Goal: Task Accomplishment & Management: Complete application form

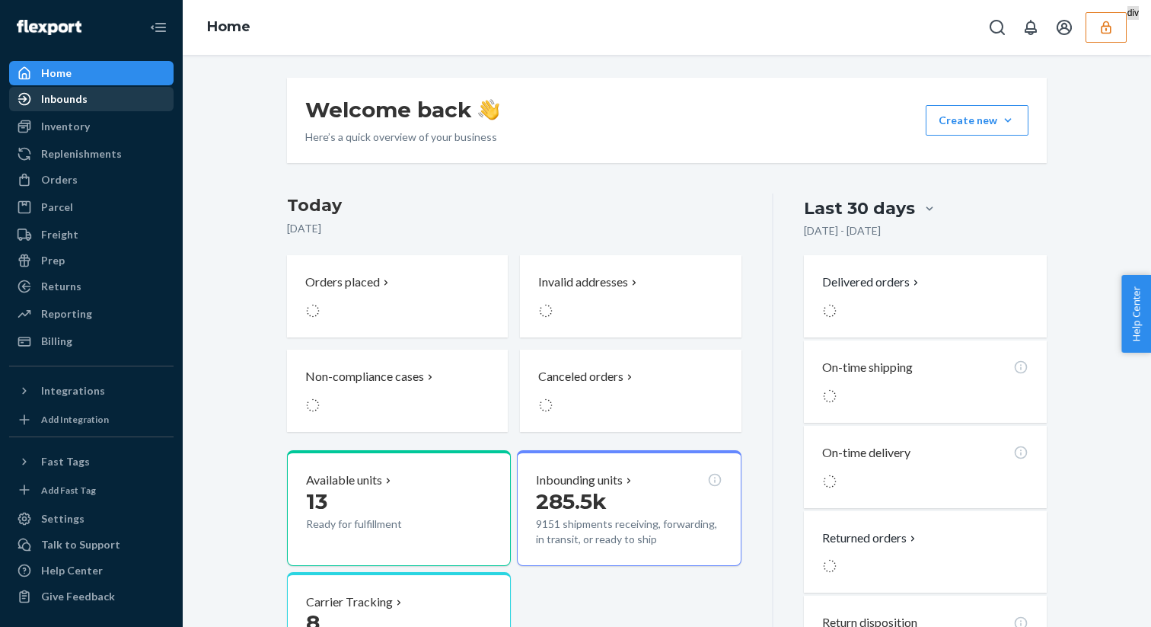
click at [110, 107] on div "Inbounds" at bounding box center [91, 98] width 161 height 21
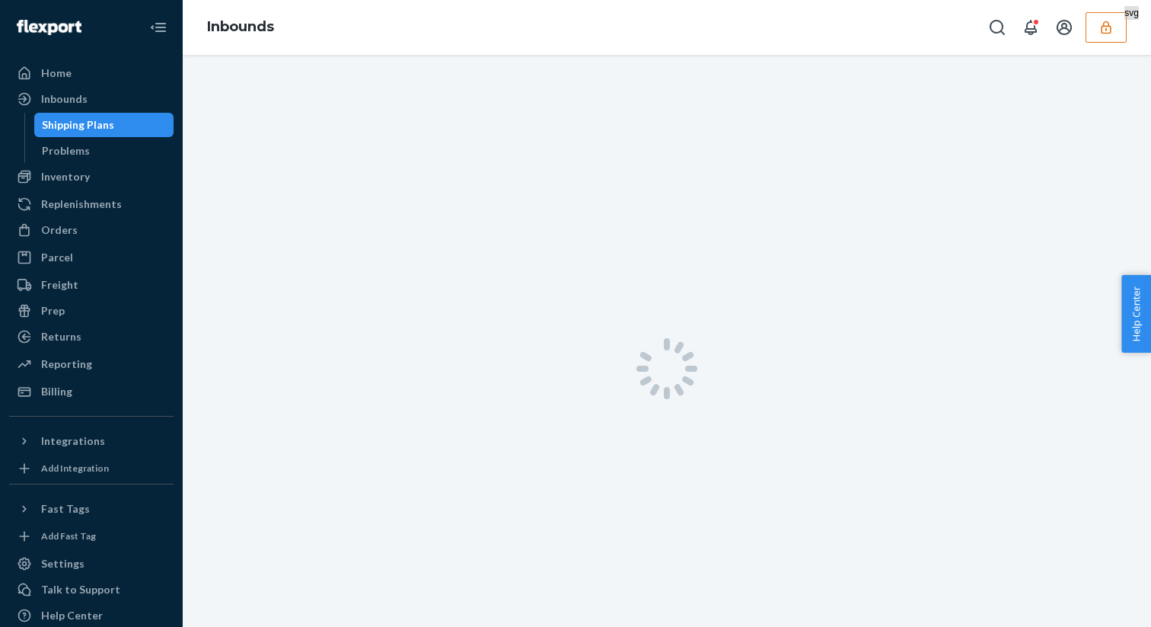
click at [1103, 34] on icon "button" at bounding box center [1106, 27] width 15 height 15
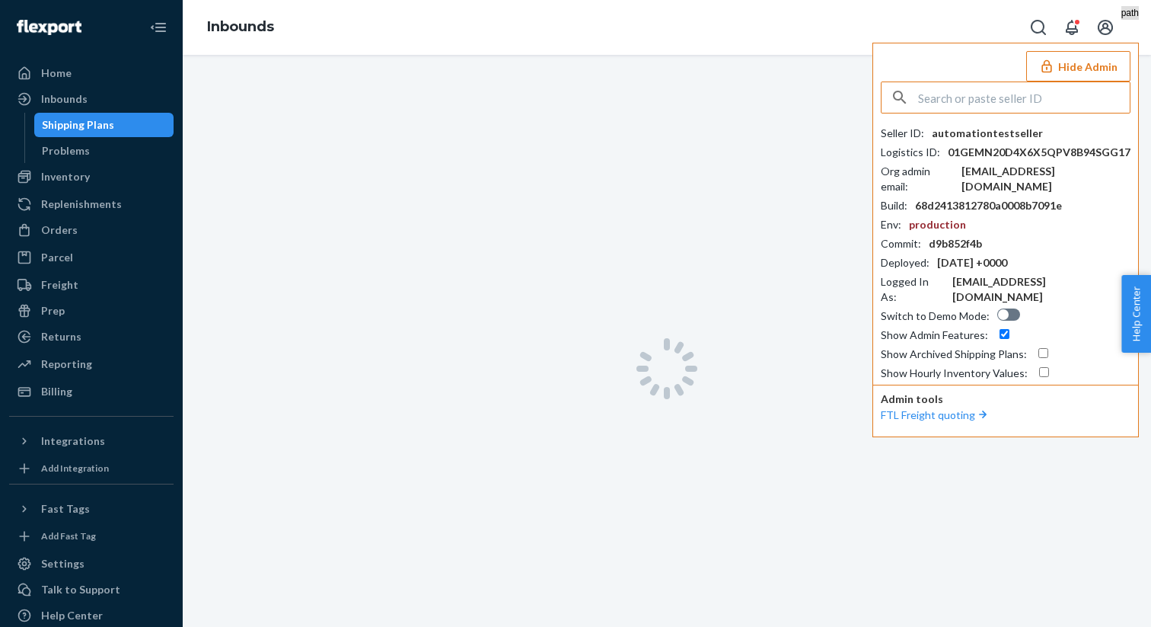
click at [1069, 69] on button "Hide Admin" at bounding box center [1079, 66] width 104 height 30
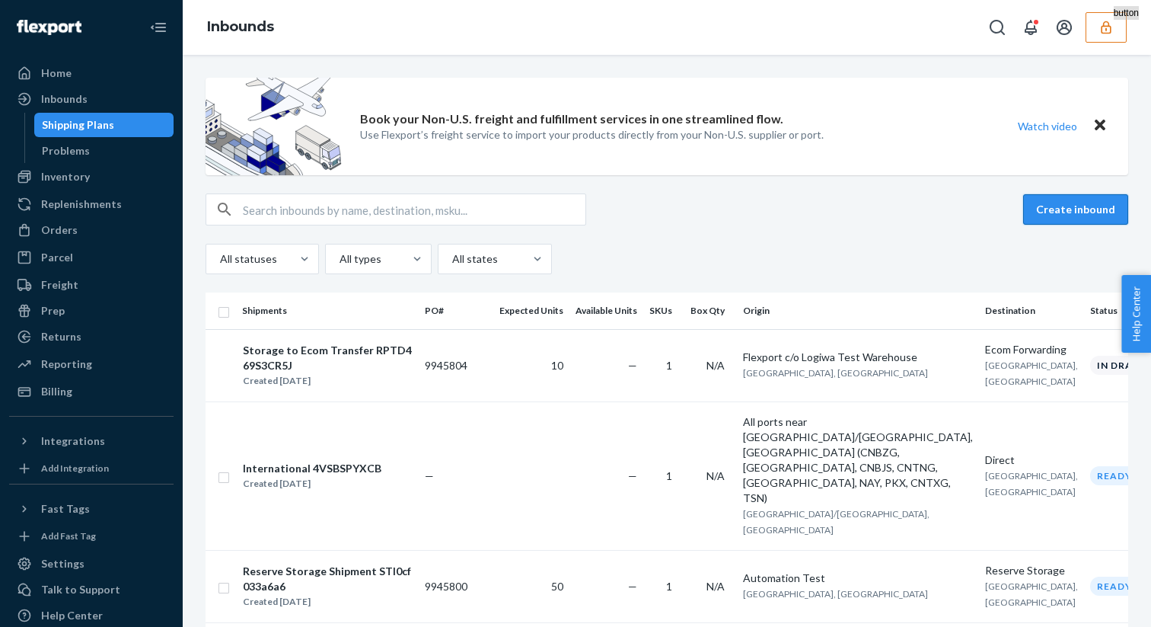
click at [1068, 216] on button "Create inbound" at bounding box center [1075, 209] width 105 height 30
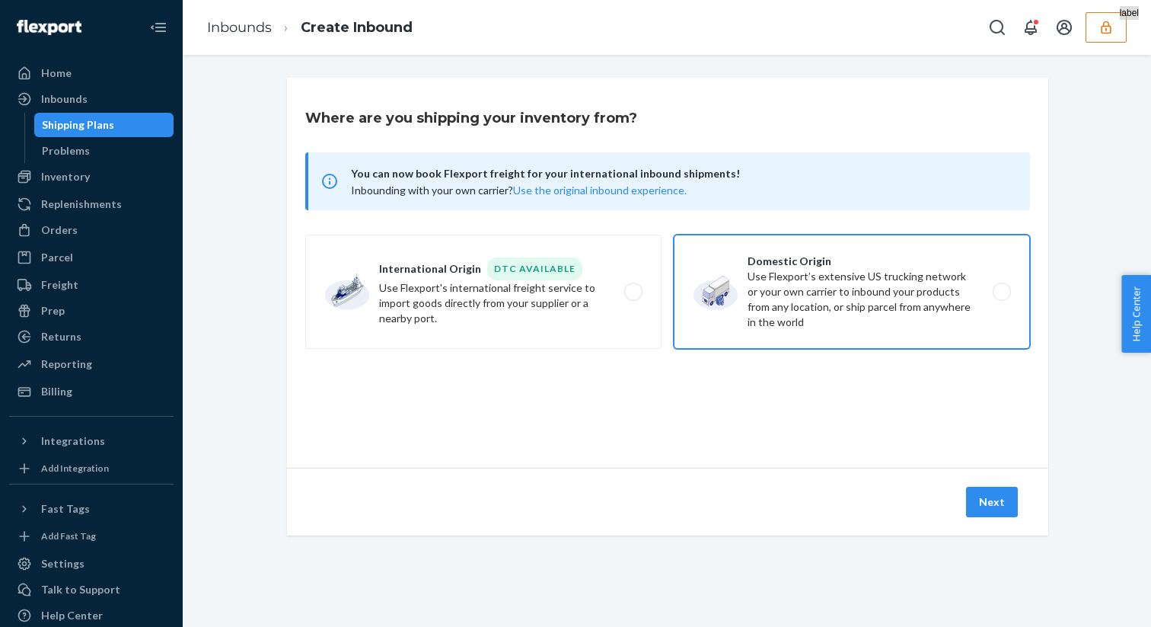
click at [877, 300] on label "Domestic Origin Use Flexport’s extensive US trucking network or your own carrie…" at bounding box center [852, 292] width 356 height 114
click at [1001, 297] on input "Domestic Origin Use Flexport’s extensive US trucking network or your own carrie…" at bounding box center [1006, 292] width 10 height 10
radio input "true"
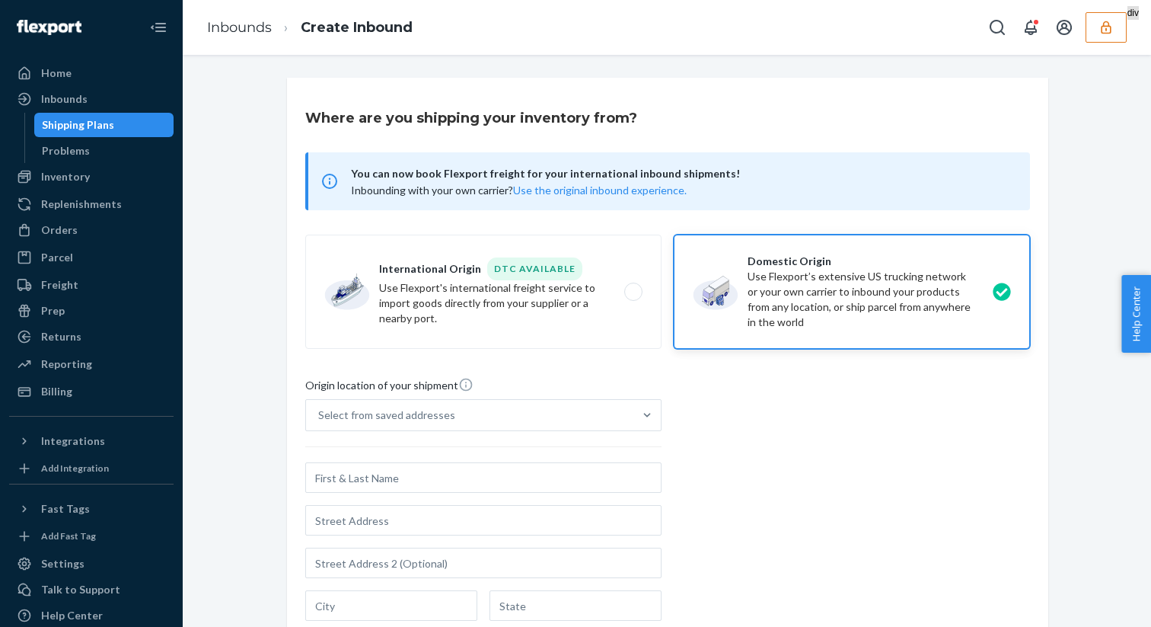
click at [524, 404] on div "Select from saved addresses" at bounding box center [469, 415] width 327 height 30
click at [320, 407] on input "Select from saved addresses" at bounding box center [319, 414] width 2 height 15
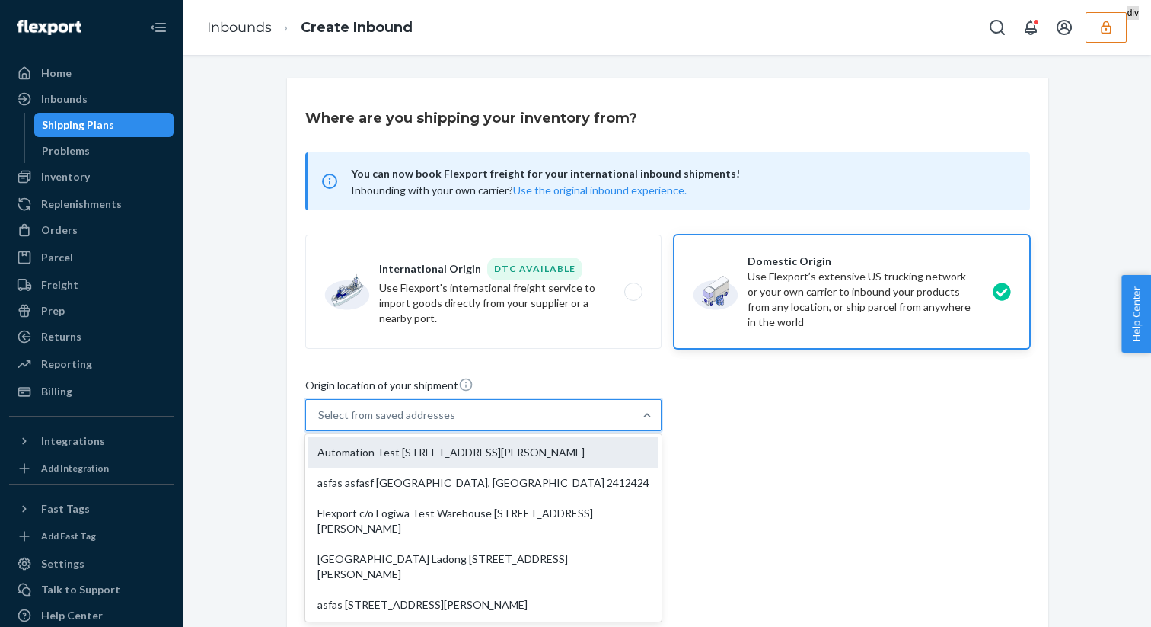
click at [476, 465] on div "Automation Test [STREET_ADDRESS][PERSON_NAME]" at bounding box center [483, 452] width 350 height 30
click at [320, 423] on input "option Automation Test [STREET_ADDRESS][PERSON_NAME] focused, 1 of 7. 7 results…" at bounding box center [319, 414] width 2 height 15
type input "Automation Test"
type input "[STREET_ADDRESS][PERSON_NAME]"
type input "9th Floor"
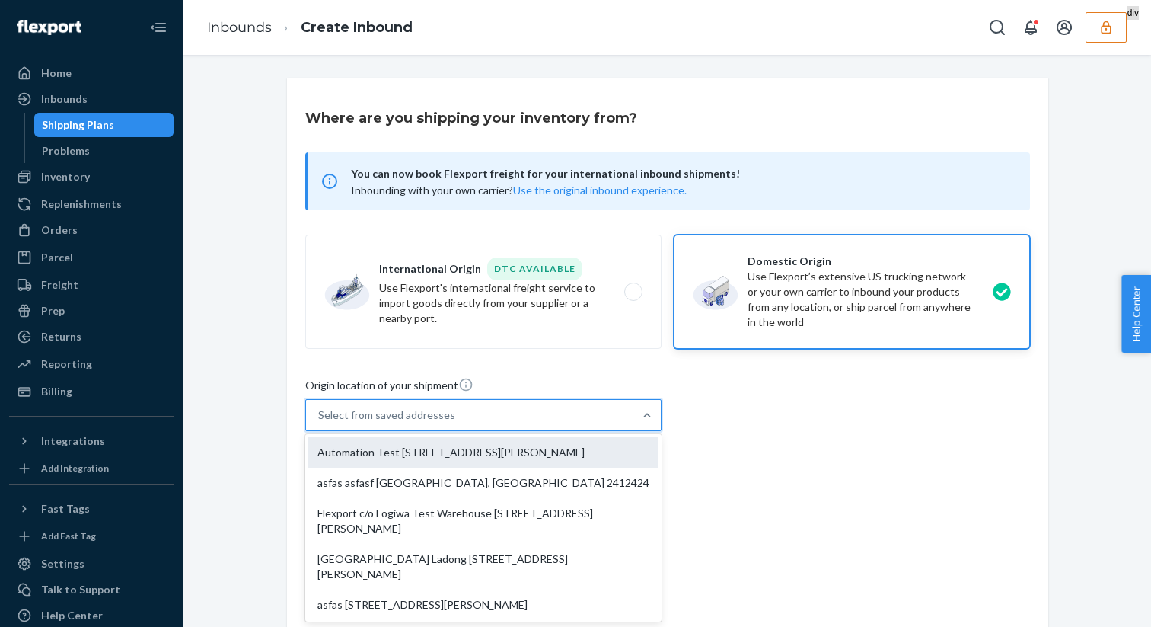
type input "[GEOGRAPHIC_DATA]"
type input "CA"
type input "94104"
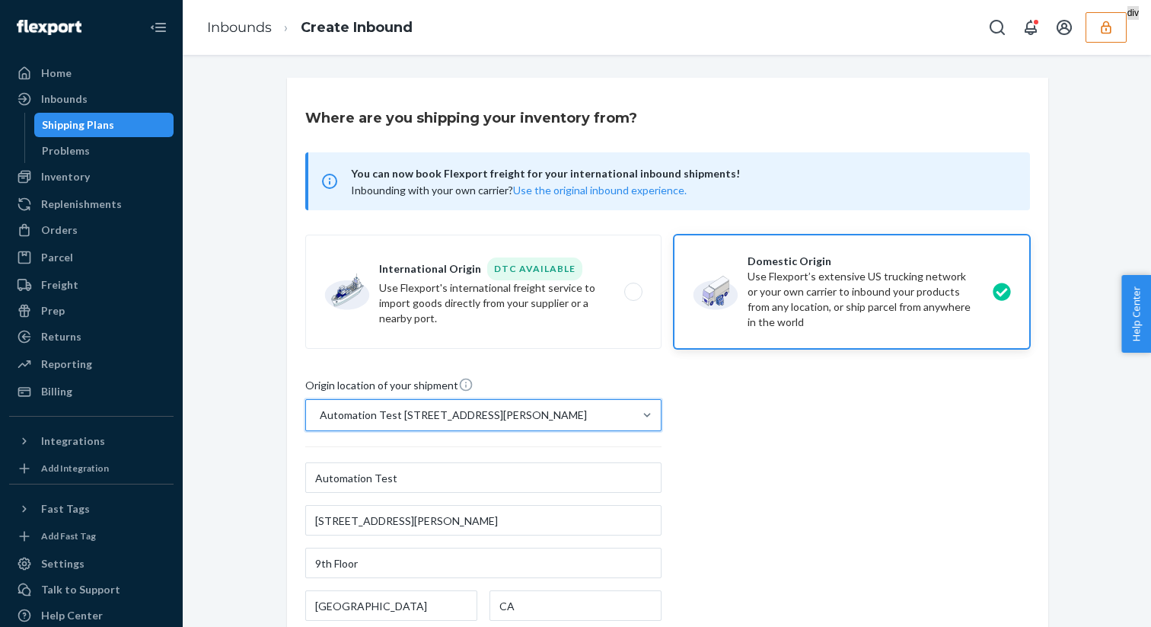
scroll to position [299, 0]
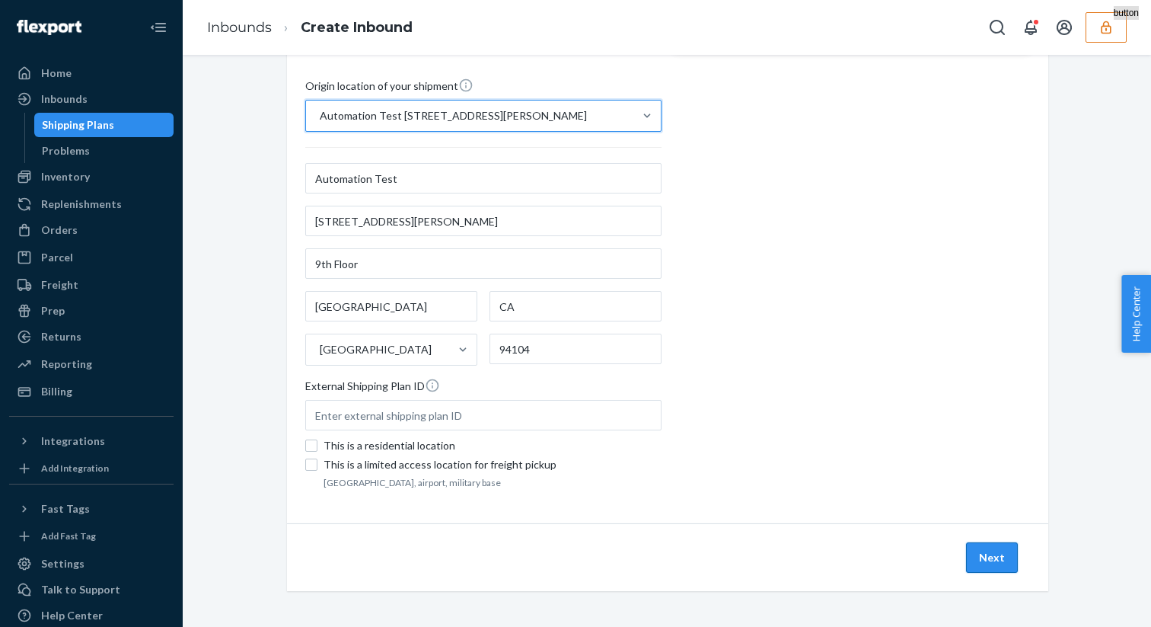
click at [997, 554] on button "Next" at bounding box center [992, 557] width 52 height 30
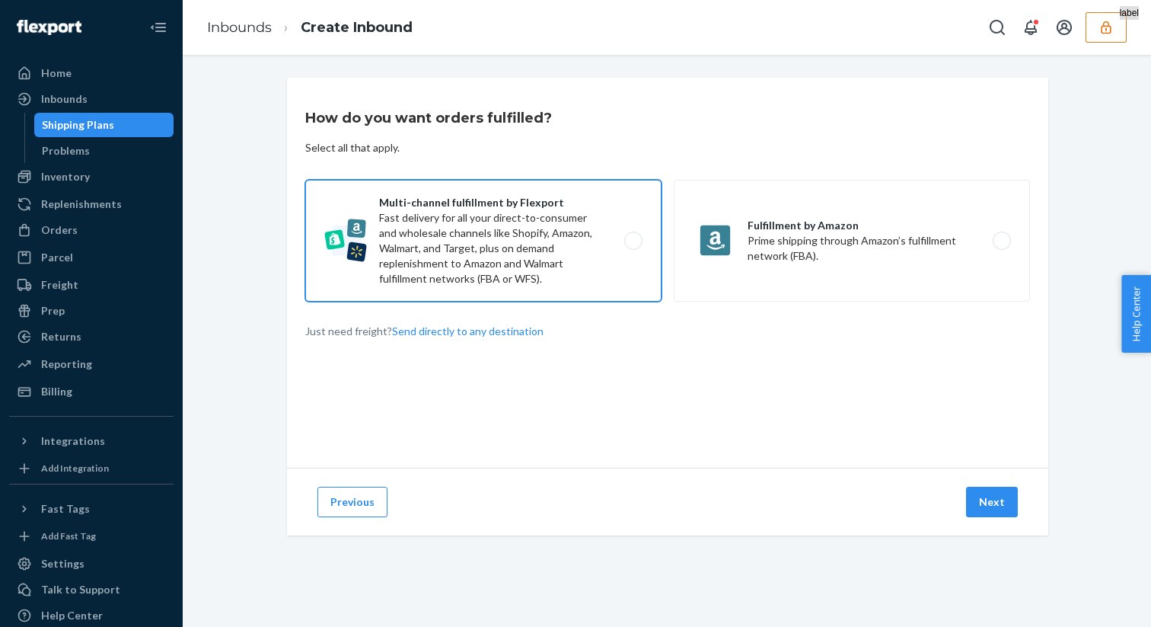
click at [601, 228] on label "Multi-channel fulfillment by Flexport Fast delivery for all your direct-to-cons…" at bounding box center [483, 241] width 356 height 122
click at [633, 236] on input "Multi-channel fulfillment by Flexport Fast delivery for all your direct-to-cons…" at bounding box center [638, 241] width 10 height 10
radio input "true"
click at [989, 490] on button "Next" at bounding box center [992, 502] width 52 height 30
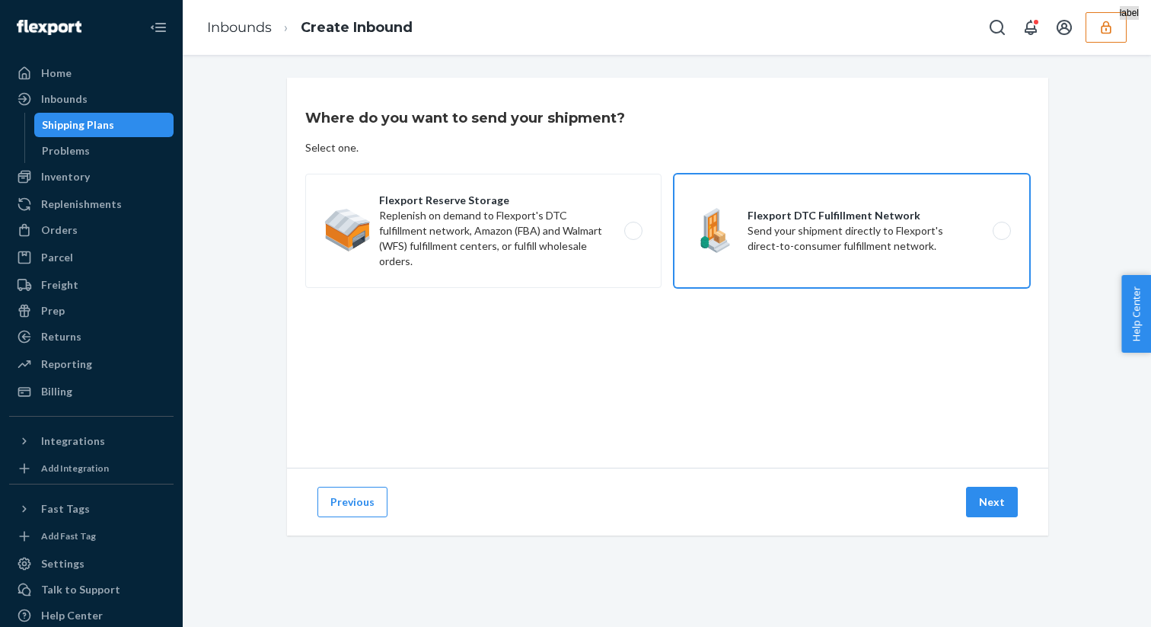
click at [823, 207] on label "Flexport DTC Fulfillment Network Send your shipment directly to Flexport's dire…" at bounding box center [852, 231] width 356 height 114
click at [1001, 226] on input "Flexport DTC Fulfillment Network Send your shipment directly to Flexport's dire…" at bounding box center [1006, 231] width 10 height 10
radio input "true"
click at [985, 481] on div "Previous Next" at bounding box center [668, 502] width 762 height 68
click at [985, 488] on button "Next" at bounding box center [992, 502] width 52 height 30
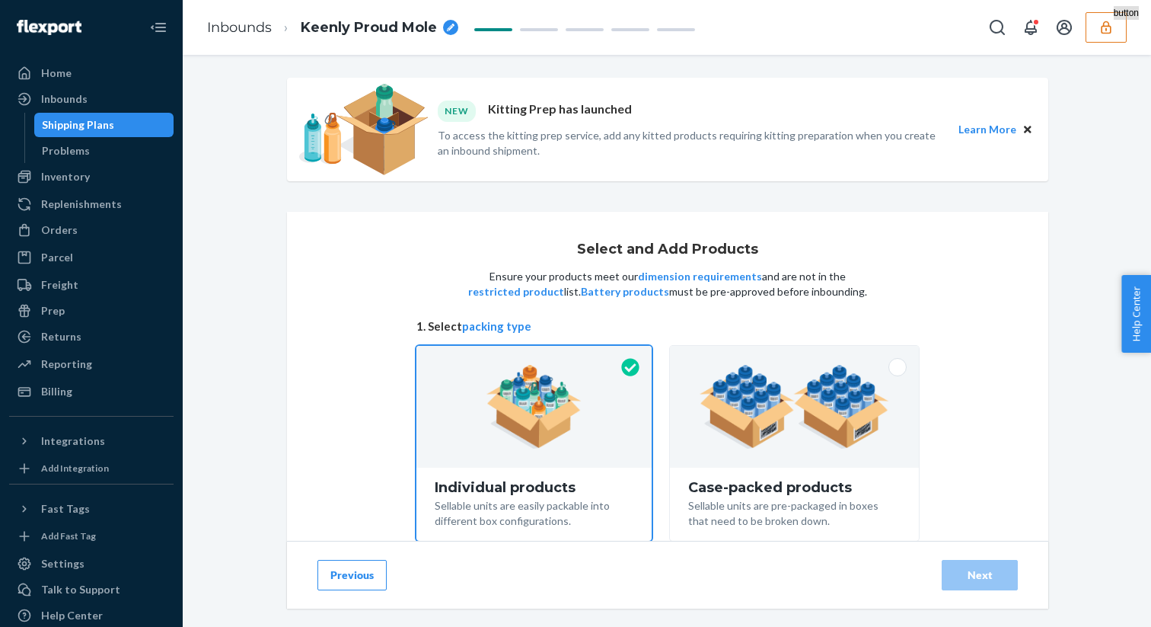
scroll to position [122, 0]
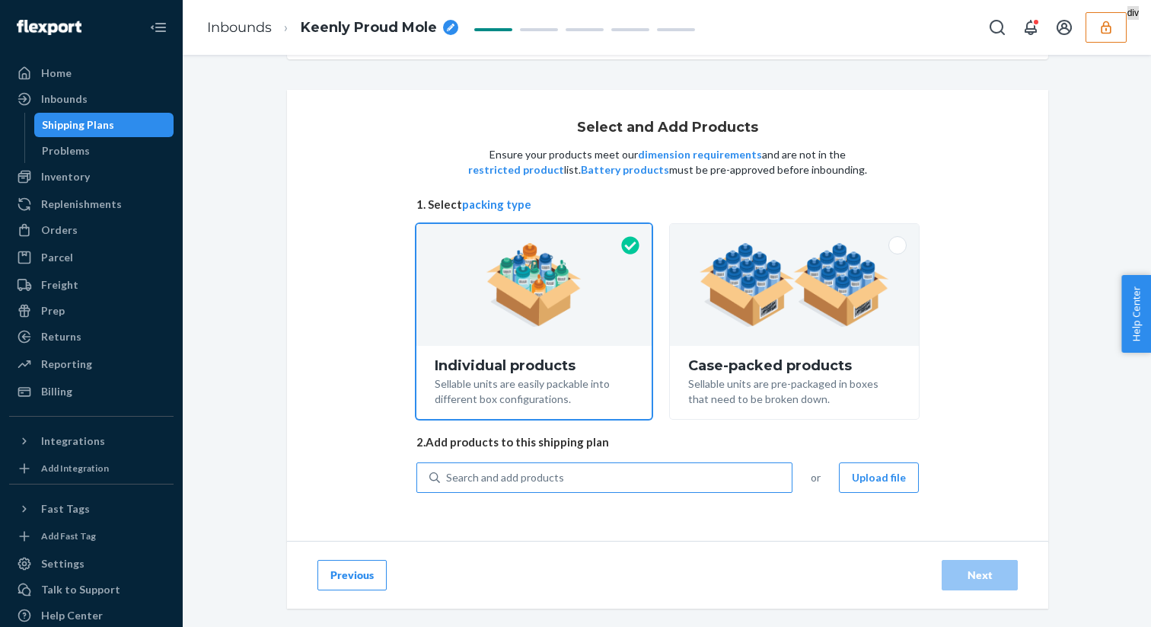
click at [525, 477] on div "Search and add products" at bounding box center [505, 477] width 118 height 15
click at [448, 477] on input "Search and add products" at bounding box center [447, 477] width 2 height 15
type input "basic"
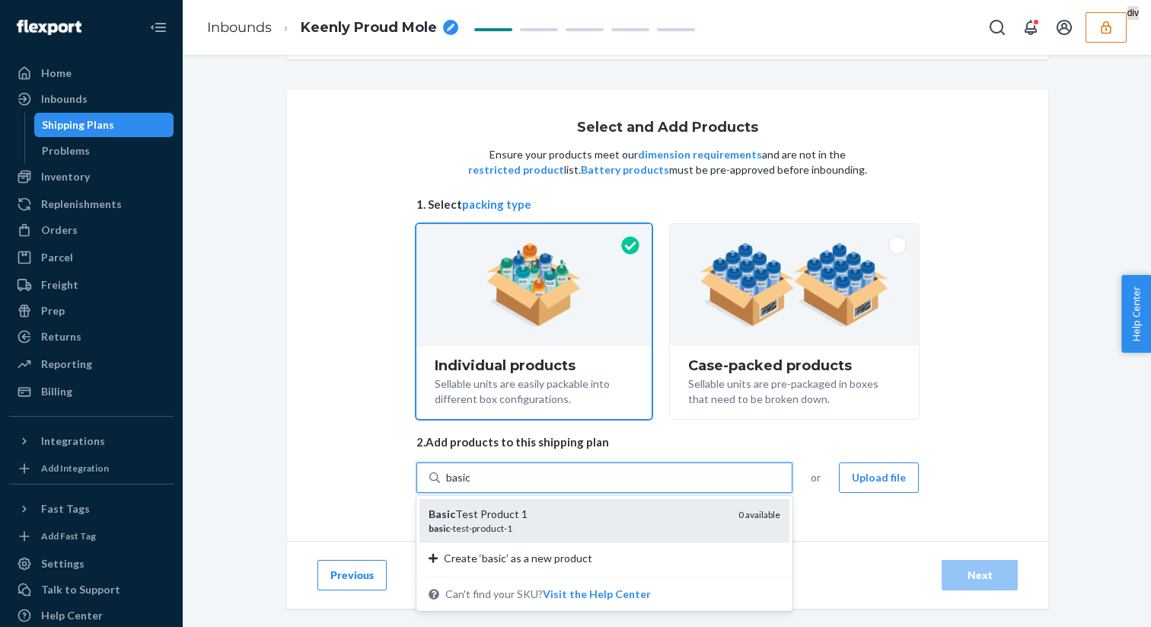
click at [546, 507] on div "Basic Test Product 1" at bounding box center [578, 513] width 298 height 15
click at [471, 485] on input "basic" at bounding box center [458, 477] width 25 height 15
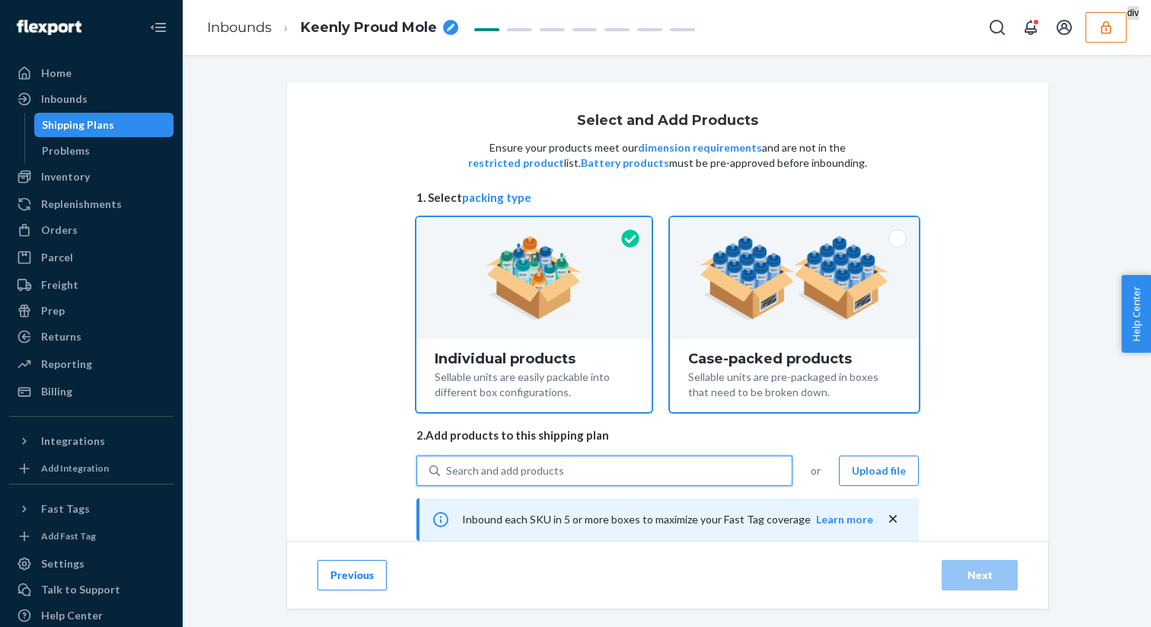
scroll to position [256, 0]
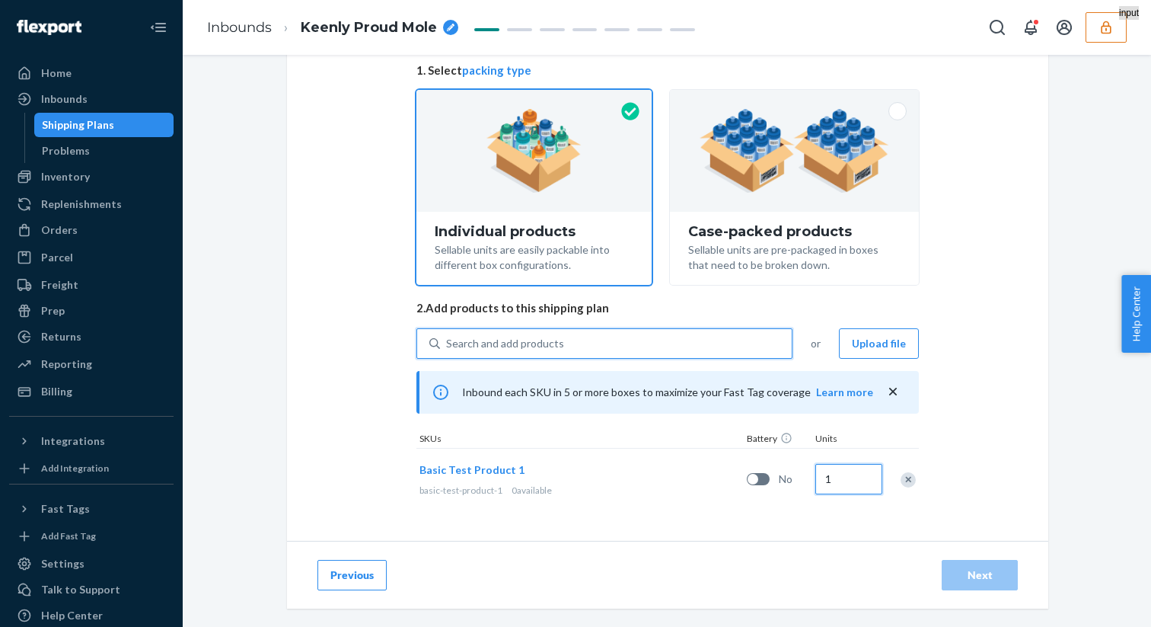
click at [839, 484] on input "1" at bounding box center [849, 479] width 67 height 30
click at [1014, 480] on div "Select and Add Products Ensure your products meet our dimension requirements an…" at bounding box center [668, 248] width 762 height 585
click at [994, 570] on div "Next" at bounding box center [980, 574] width 50 height 15
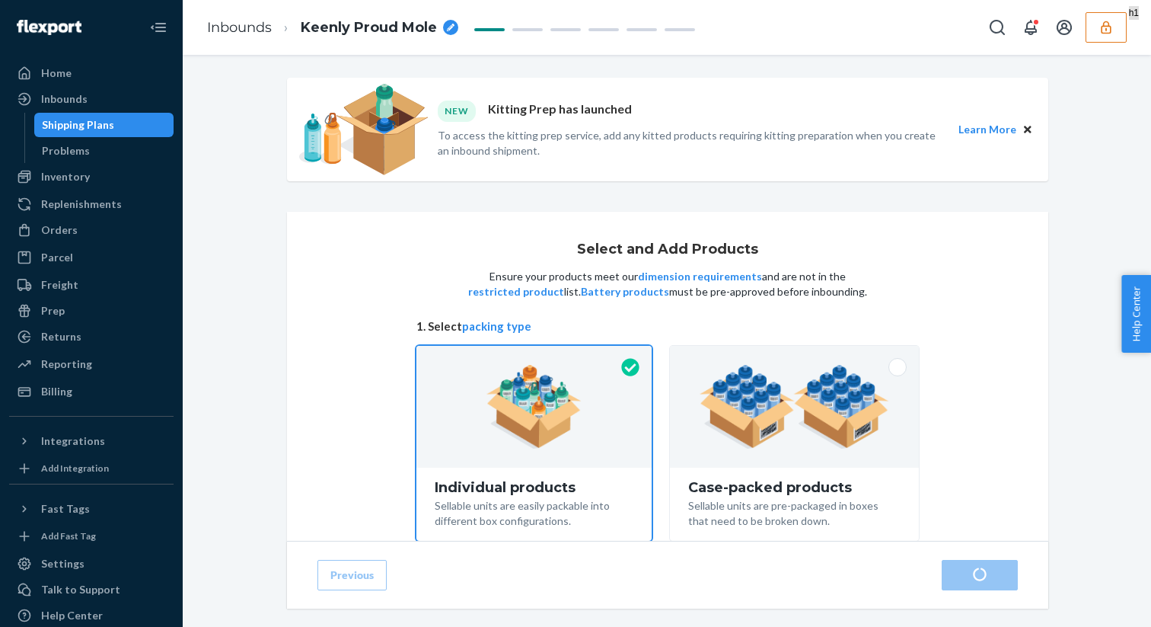
scroll to position [256, 0]
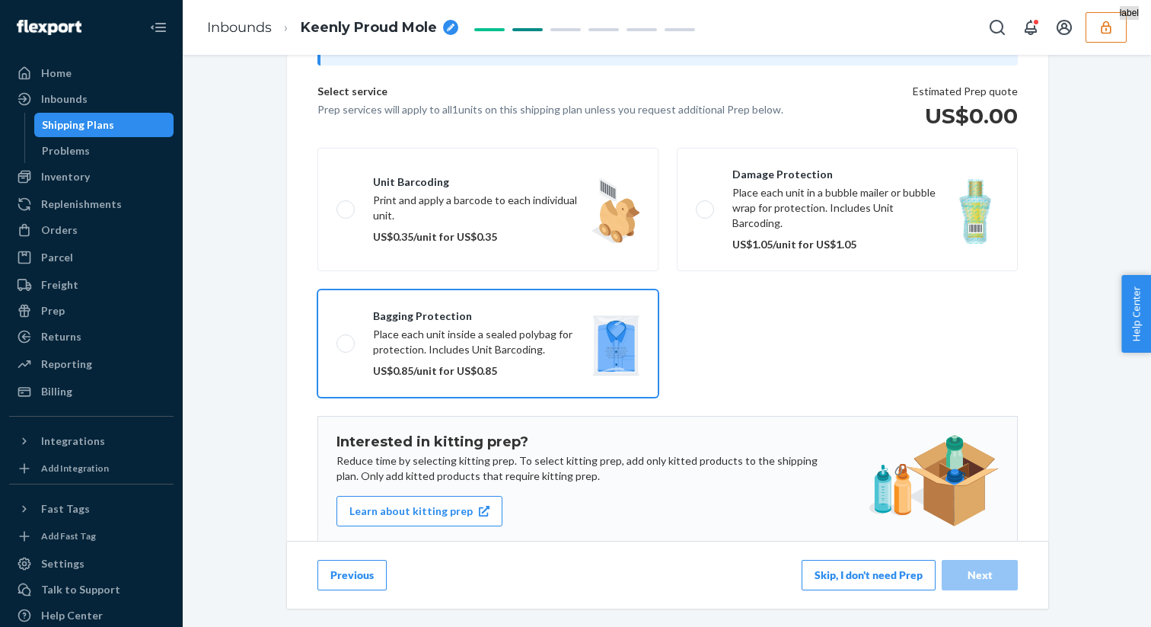
scroll to position [164, 0]
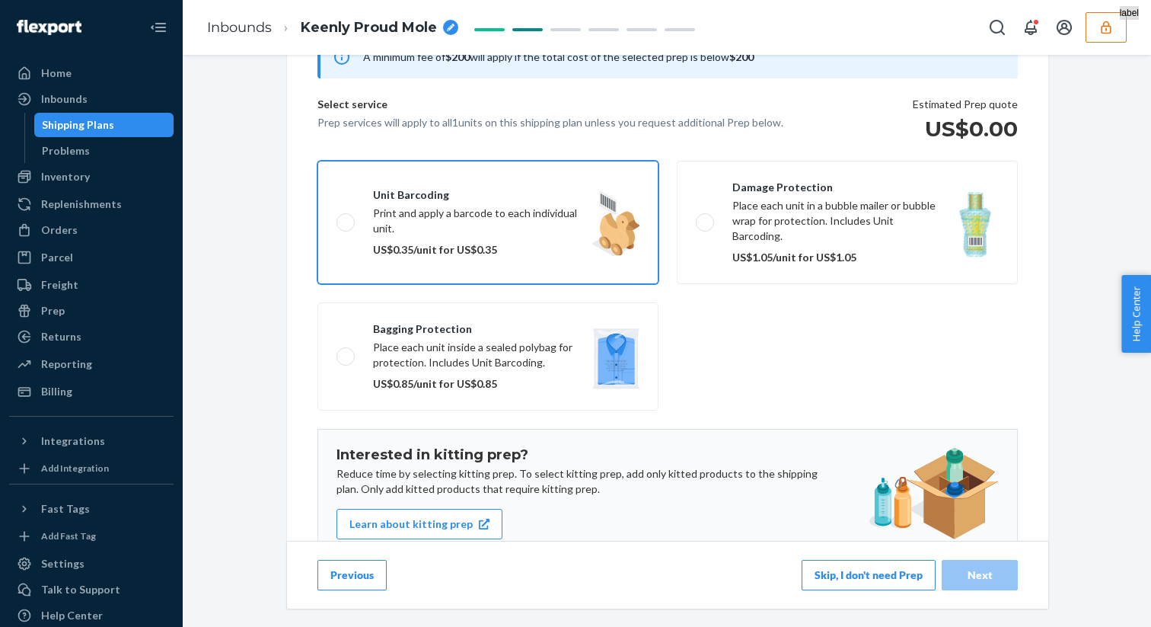
click at [425, 175] on label "Unit barcoding Print and apply a barcode to each individual unit. US$0.35/unit …" at bounding box center [488, 222] width 341 height 123
click at [346, 217] on input "Unit barcoding Print and apply a barcode to each individual unit. US$0.35/unit …" at bounding box center [342, 222] width 10 height 10
click at [428, 175] on label "Unit barcoding Print and apply a barcode to each individual unit. US$0.35/unit …" at bounding box center [488, 222] width 341 height 123
click at [346, 217] on input "Unit barcoding Print and apply a barcode to each individual unit. US$0.35/unit …" at bounding box center [342, 222] width 10 height 10
checkbox input "false"
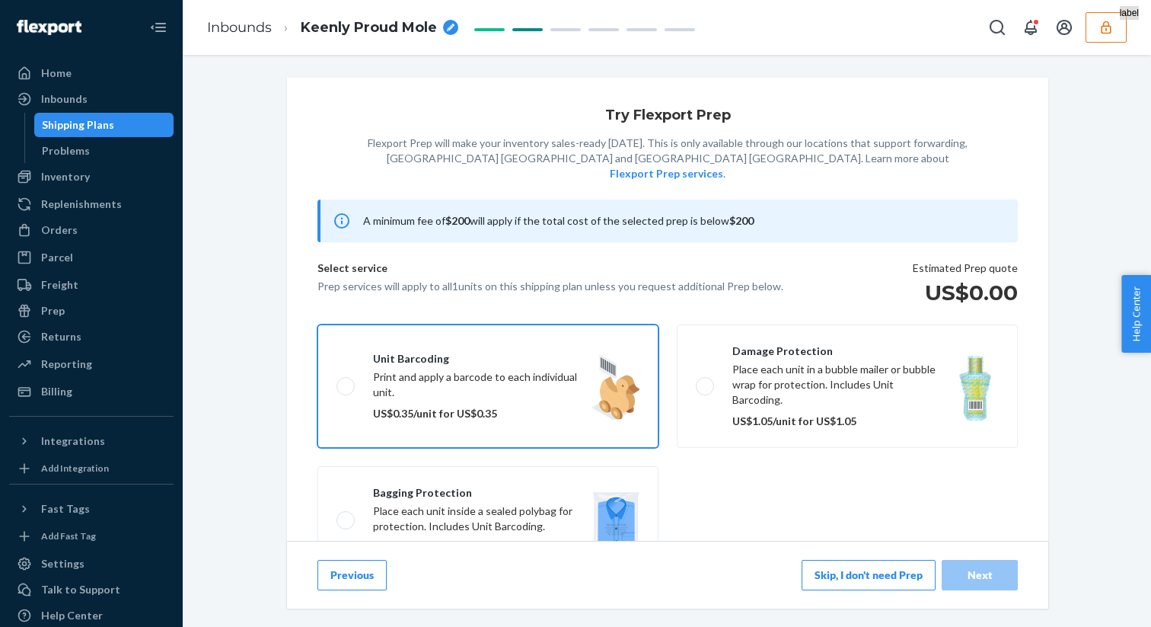
click at [359, 350] on label "Unit barcoding Print and apply a barcode to each individual unit. US$0.35/unit …" at bounding box center [488, 385] width 341 height 123
click at [346, 381] on input "Unit barcoding Print and apply a barcode to each individual unit. US$0.35/unit …" at bounding box center [342, 386] width 10 height 10
checkbox input "true"
click at [1004, 566] on button "Next" at bounding box center [980, 575] width 76 height 30
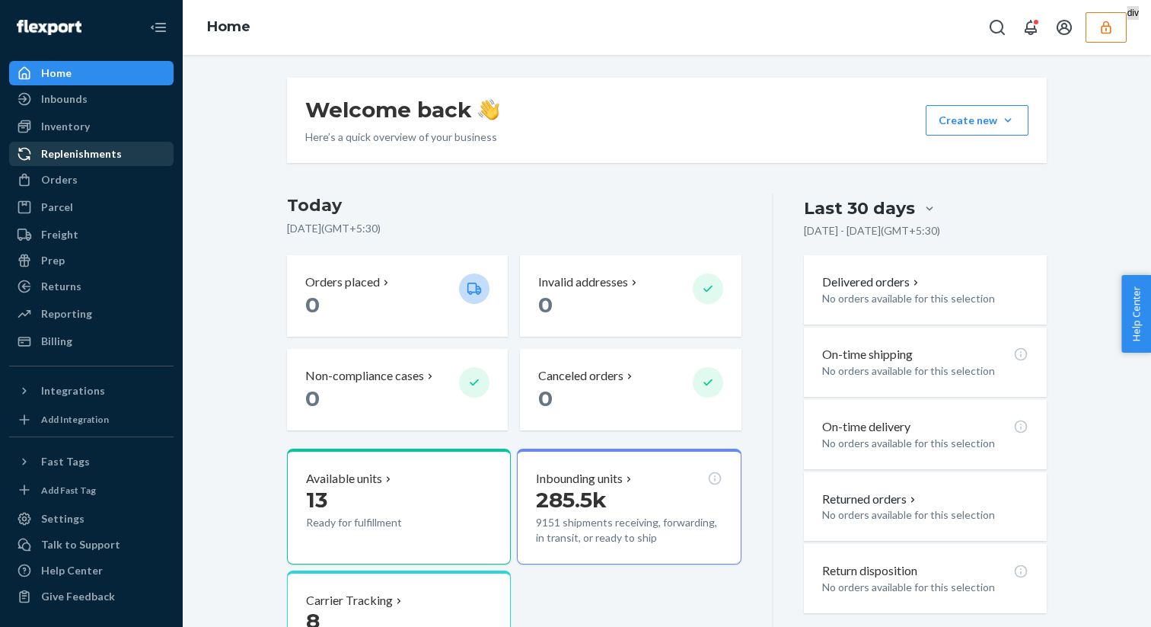
click at [109, 152] on div "Replenishments" at bounding box center [81, 153] width 81 height 15
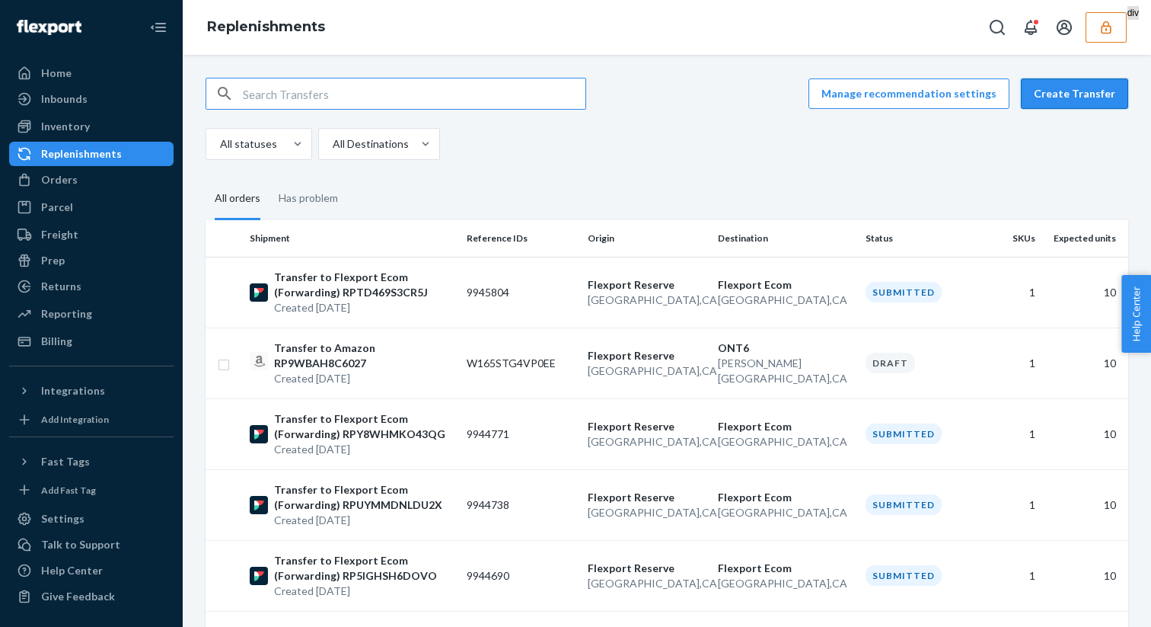
click at [1083, 99] on button "Create Transfer" at bounding box center [1074, 93] width 107 height 30
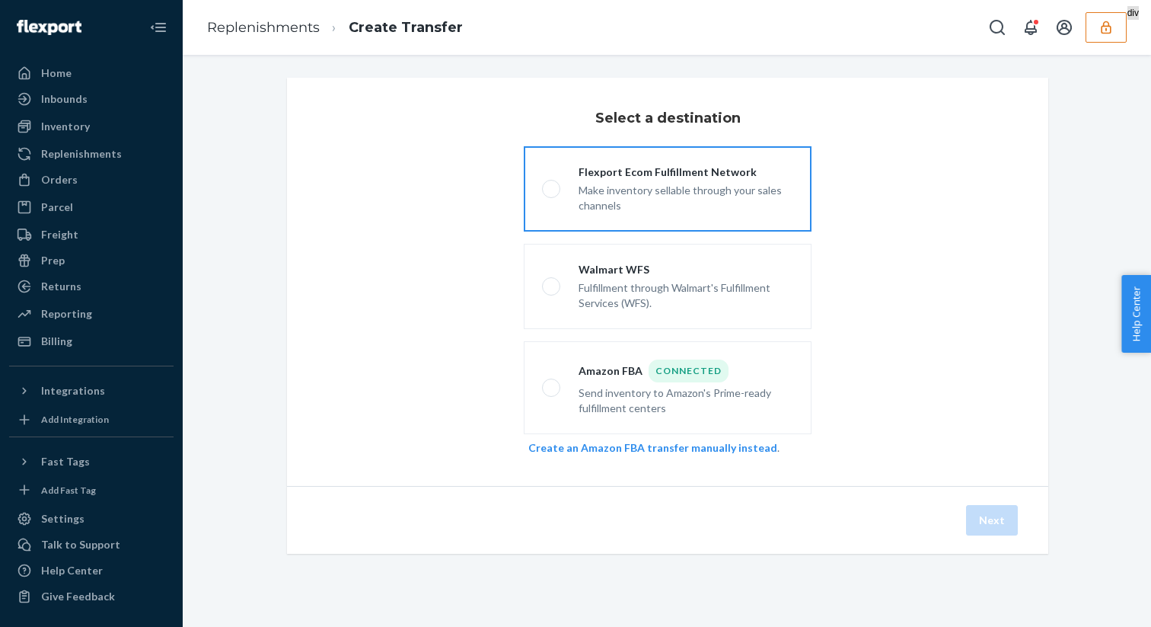
click at [679, 190] on div "Make inventory sellable through your sales channels" at bounding box center [686, 197] width 215 height 34
click at [552, 190] on input "Flexport Ecom Fulfillment Network Make inventory sellable through your sales ch…" at bounding box center [547, 189] width 10 height 10
radio input "true"
click at [989, 516] on button "Next" at bounding box center [992, 520] width 52 height 30
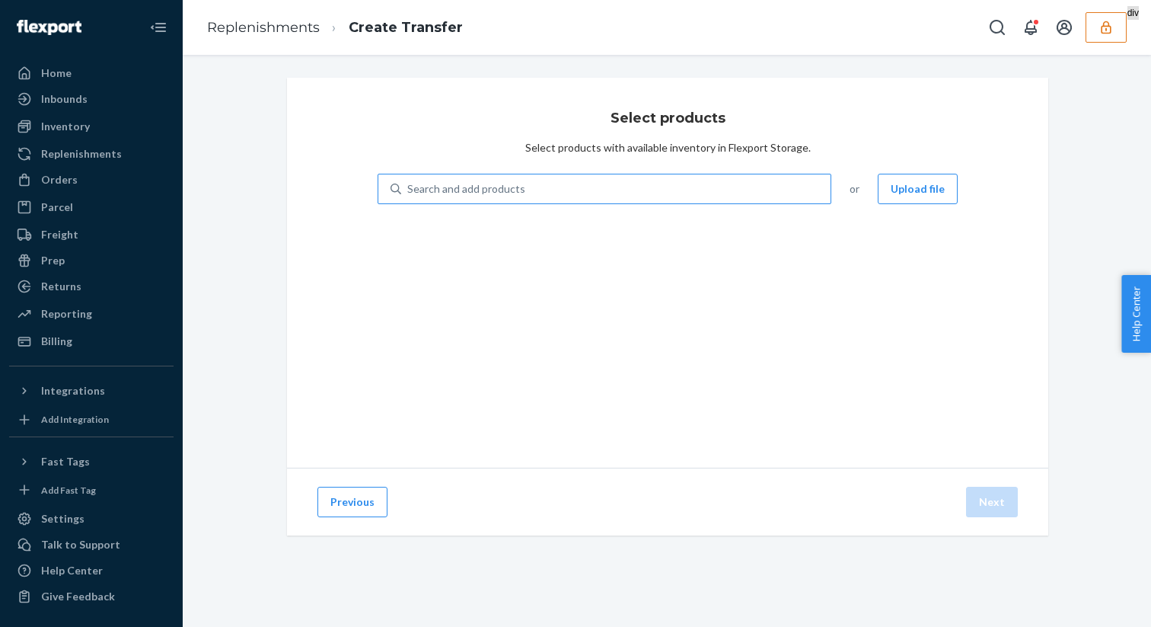
click at [602, 188] on div "Search and add products" at bounding box center [615, 188] width 429 height 27
click at [409, 188] on input "Search and add products" at bounding box center [408, 188] width 2 height 15
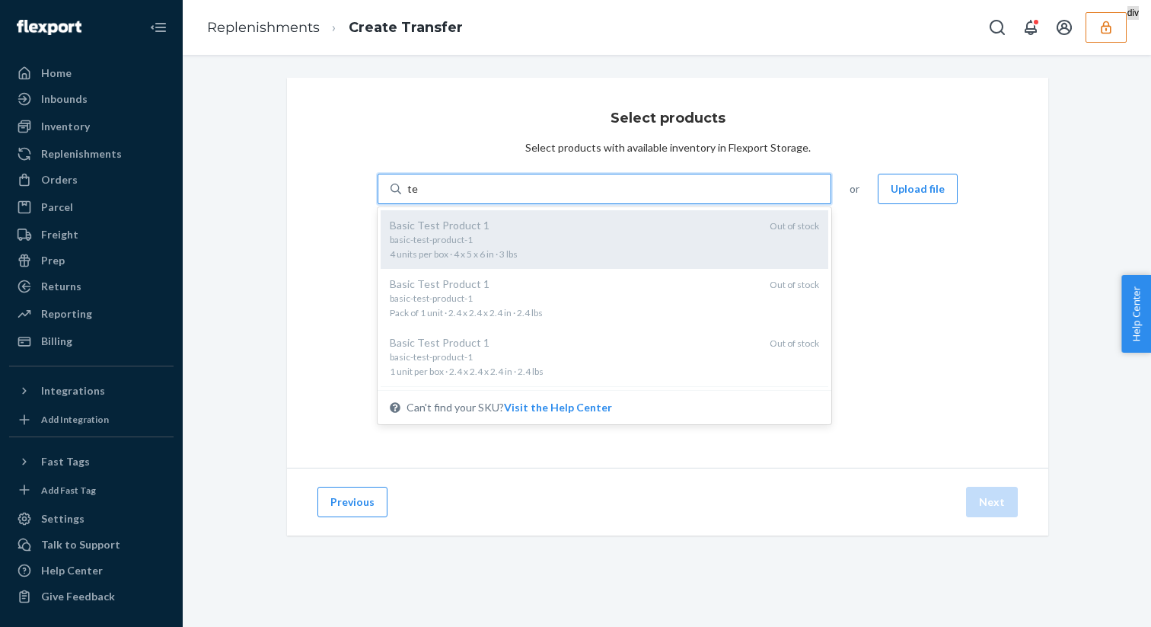
type input "test"
click at [677, 254] on div "TEST_PRODUCT Pack of 10 units · 10 x 10 x 10 in · 10 lbs" at bounding box center [556, 247] width 333 height 28
click at [427, 196] on input "test" at bounding box center [417, 188] width 20 height 15
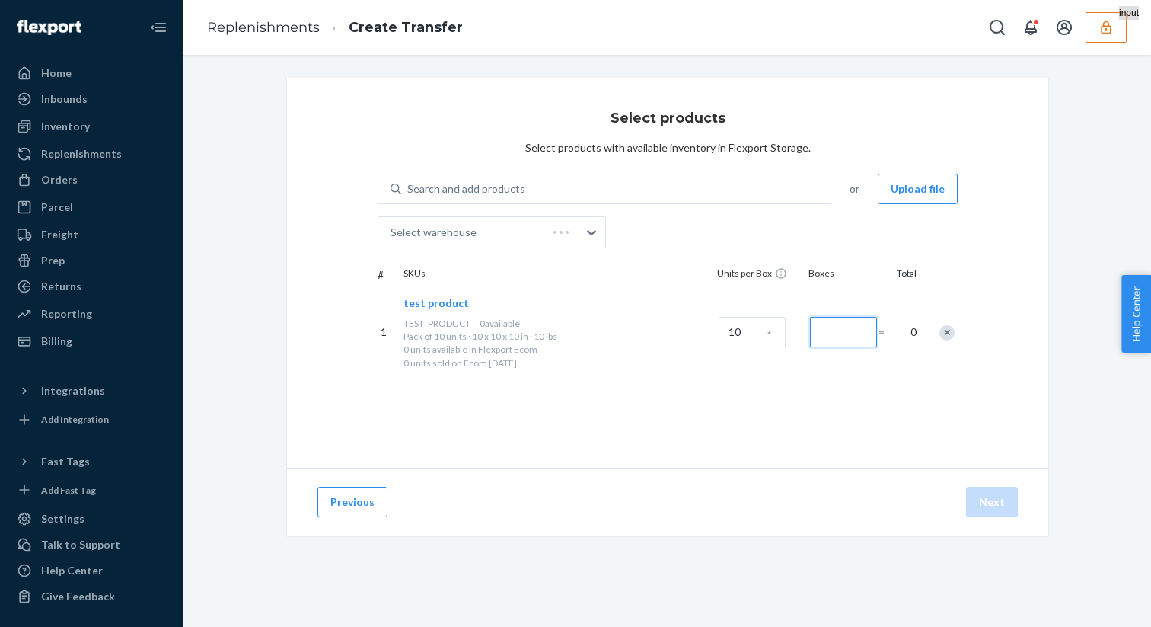
click at [835, 332] on input "Number of boxes" at bounding box center [843, 332] width 67 height 30
type input "1"
click at [988, 524] on div "Previous Next" at bounding box center [668, 502] width 762 height 68
click at [988, 504] on button "Next" at bounding box center [992, 502] width 52 height 30
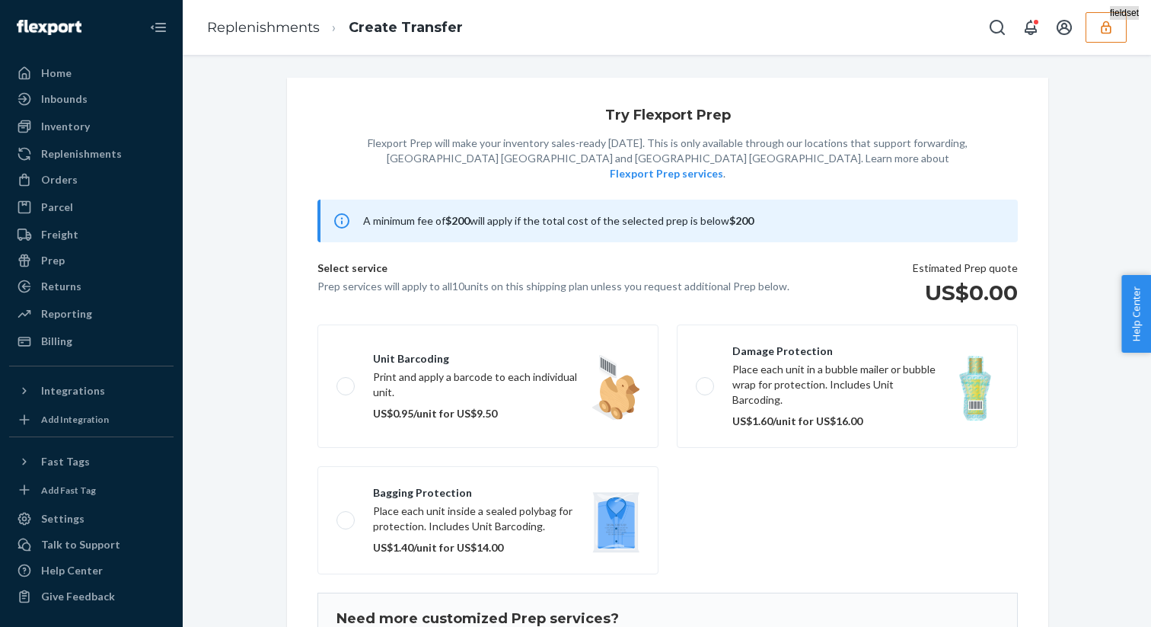
scroll to position [98, 0]
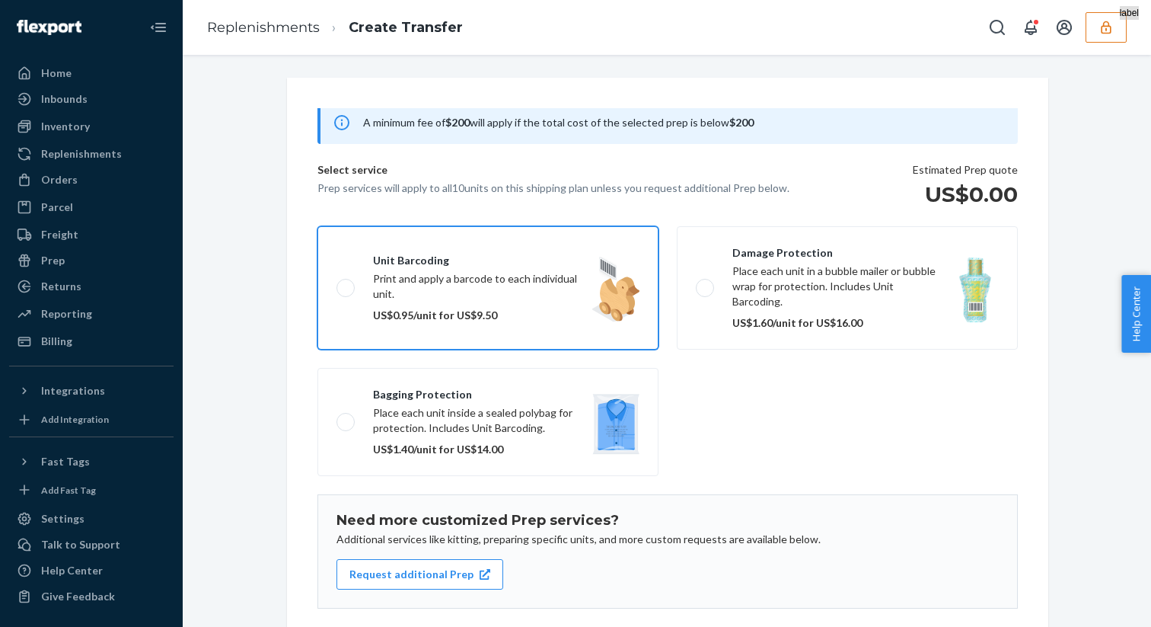
click at [340, 269] on label "Unit barcoding Print and apply a barcode to each individual unit. US$0.95/unit …" at bounding box center [488, 287] width 341 height 123
click at [340, 283] on input "Unit barcoding Print and apply a barcode to each individual unit. US$0.95/unit …" at bounding box center [342, 288] width 10 height 10
checkbox input "true"
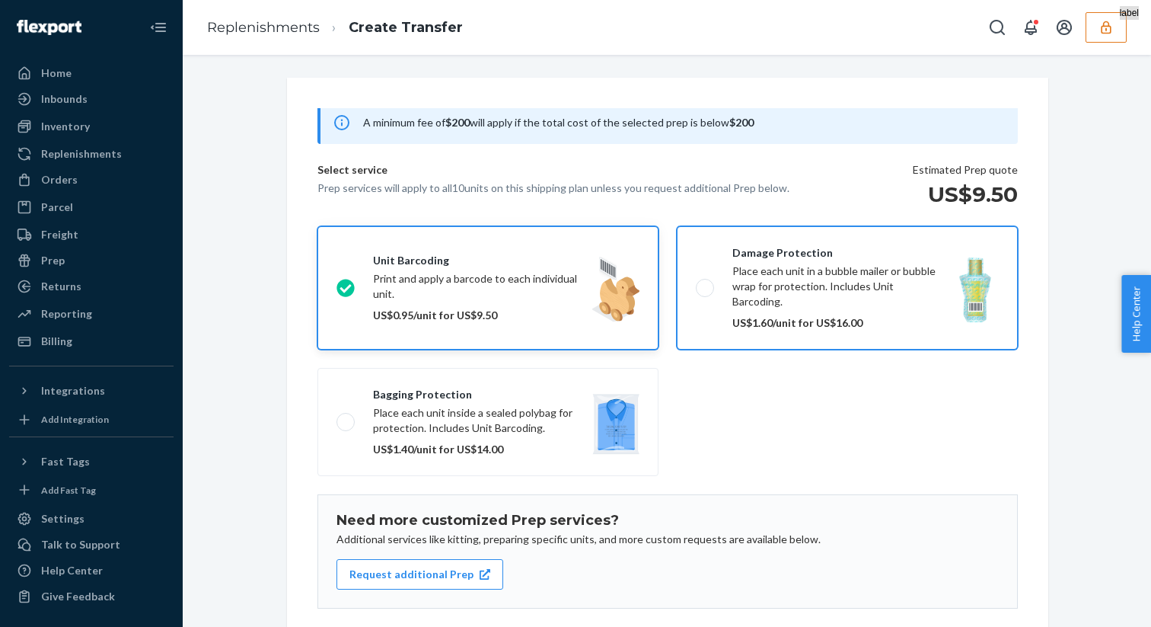
click at [777, 251] on label "Damage protection Place each unit in a bubble mailer or bubble wrap for protect…" at bounding box center [847, 287] width 341 height 123
click at [706, 283] on input "Damage protection Place each unit in a bubble mailer or bubble wrap for protect…" at bounding box center [701, 288] width 10 height 10
checkbox input "true"
checkbox input "false"
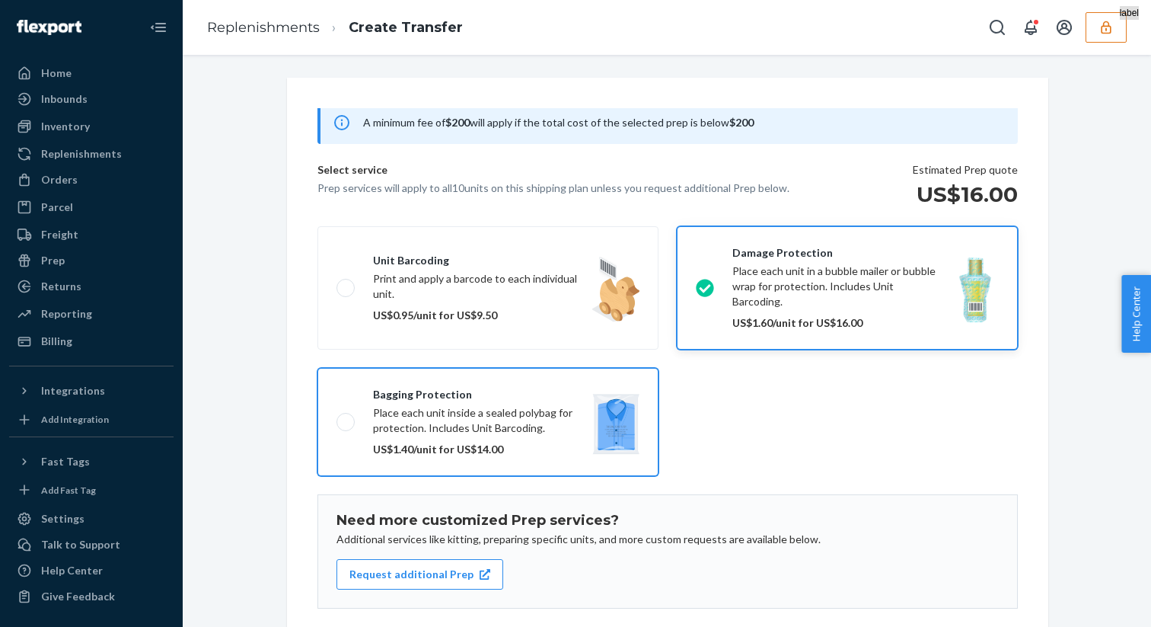
click at [368, 385] on label "Bagging protection Place each unit inside a sealed polybag for protection. Incl…" at bounding box center [488, 422] width 341 height 108
click at [346, 417] on input "Bagging protection Place each unit inside a sealed polybag for protection. Incl…" at bounding box center [342, 422] width 10 height 10
checkbox input "true"
checkbox input "false"
